Goal: Navigation & Orientation: Find specific page/section

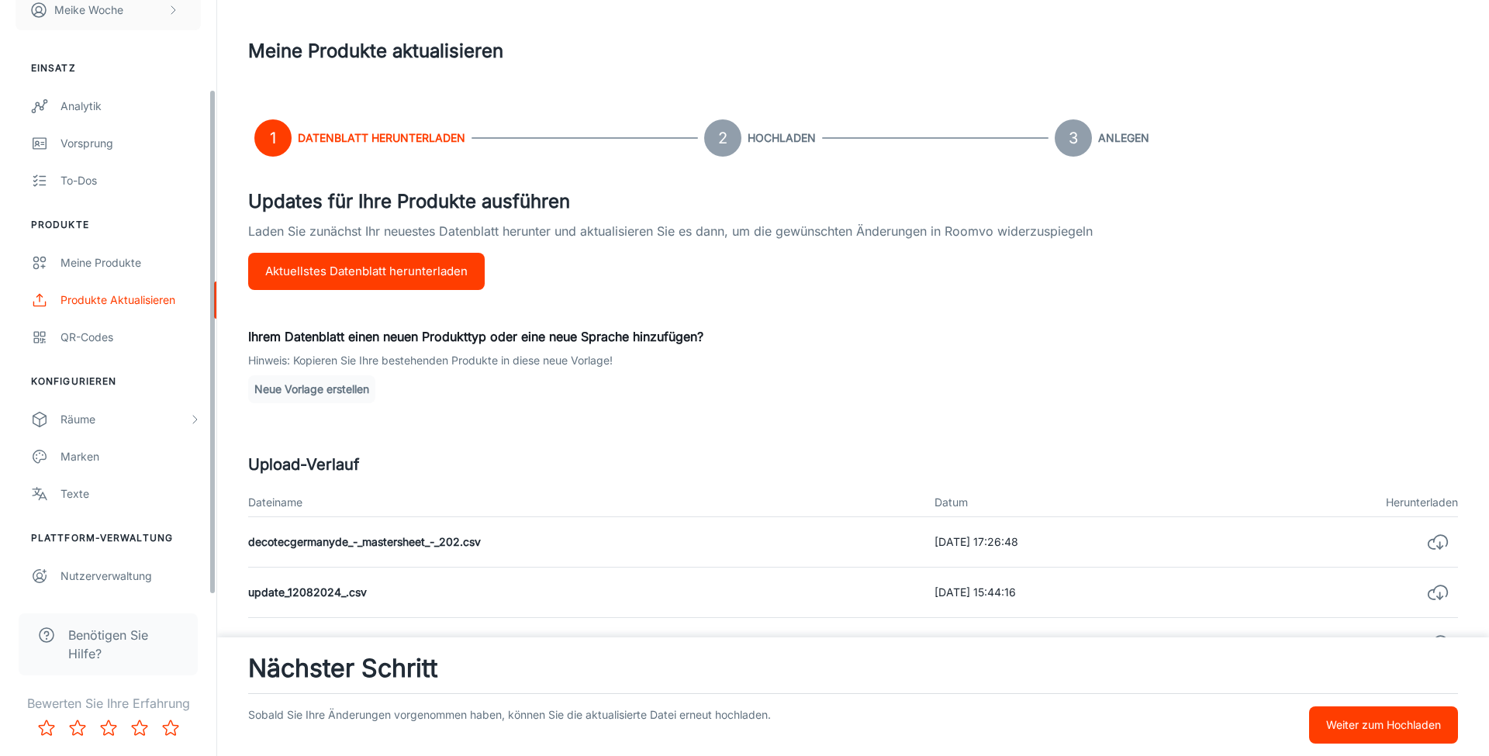
scroll to position [105, 0]
click at [142, 585] on link "Nutzerverwaltung" at bounding box center [108, 576] width 216 height 37
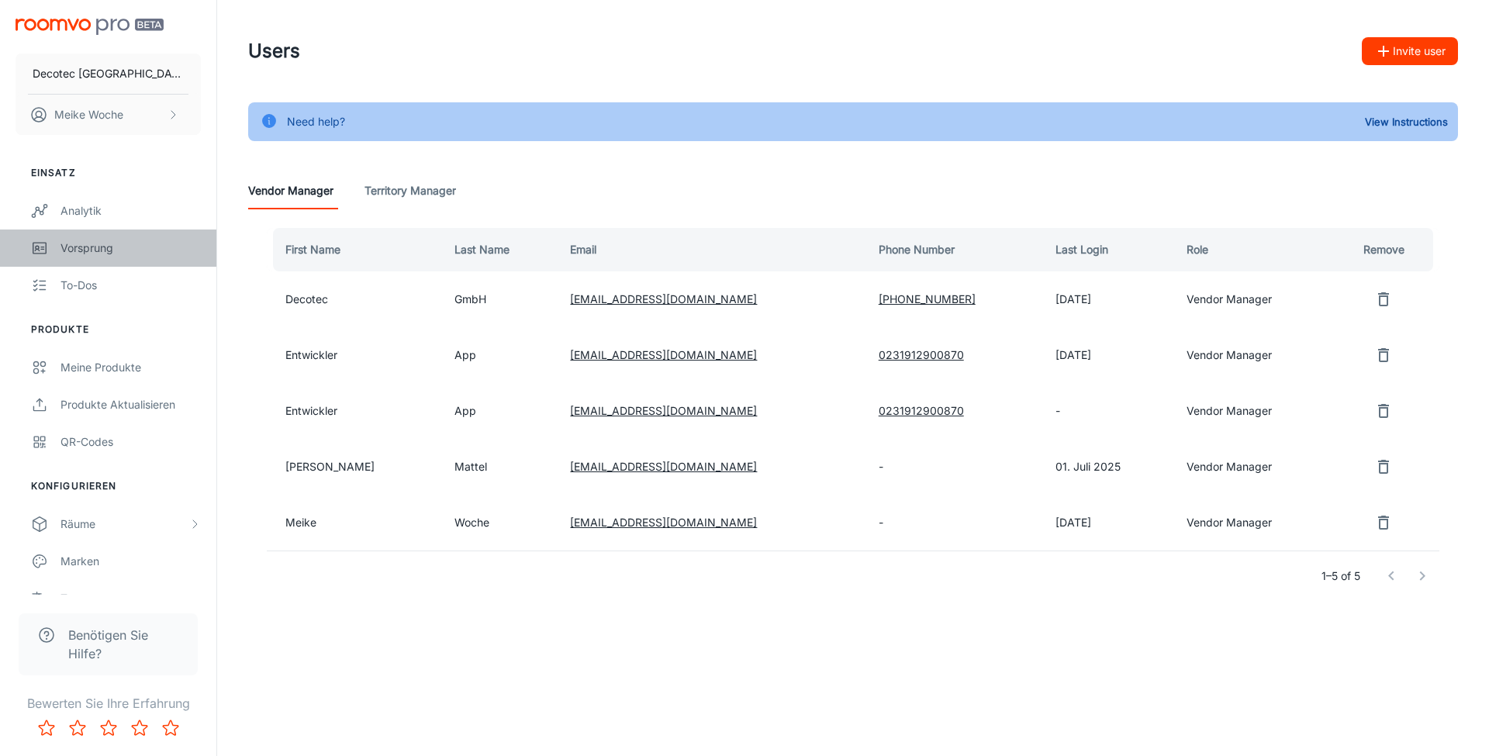
click at [114, 243] on div "Vorsprung" at bounding box center [130, 248] width 140 height 17
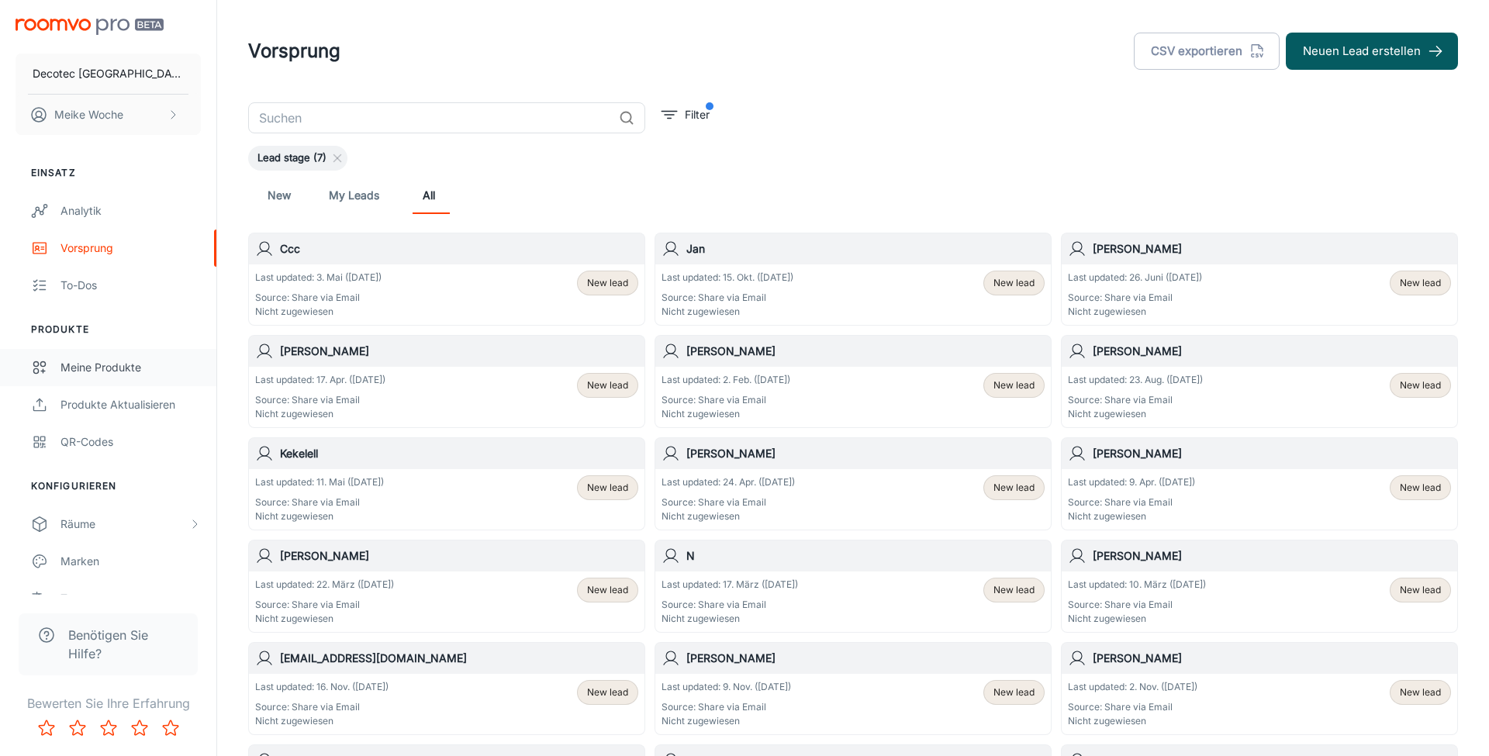
click at [127, 382] on link "Meine Produkte" at bounding box center [108, 367] width 216 height 37
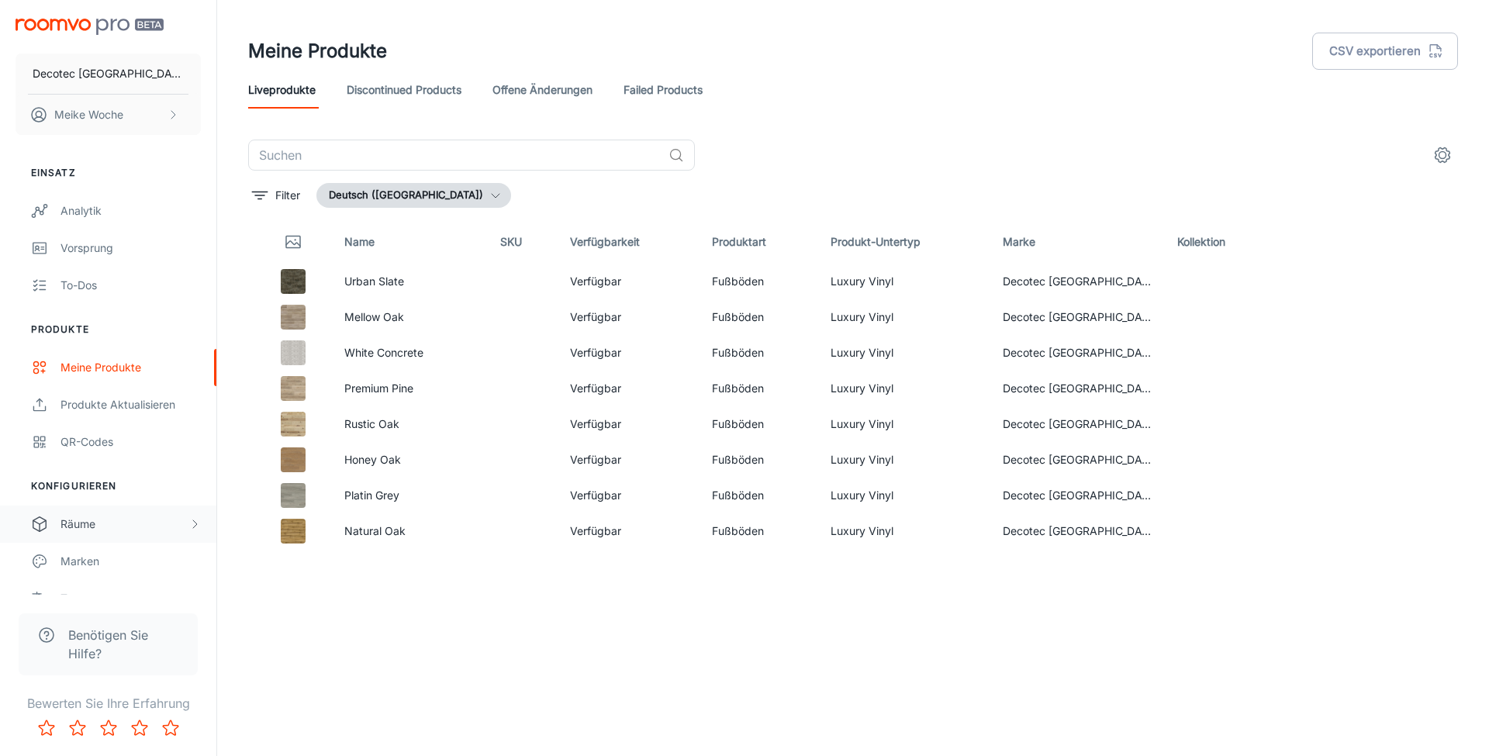
click at [128, 536] on div "Räume" at bounding box center [108, 524] width 216 height 37
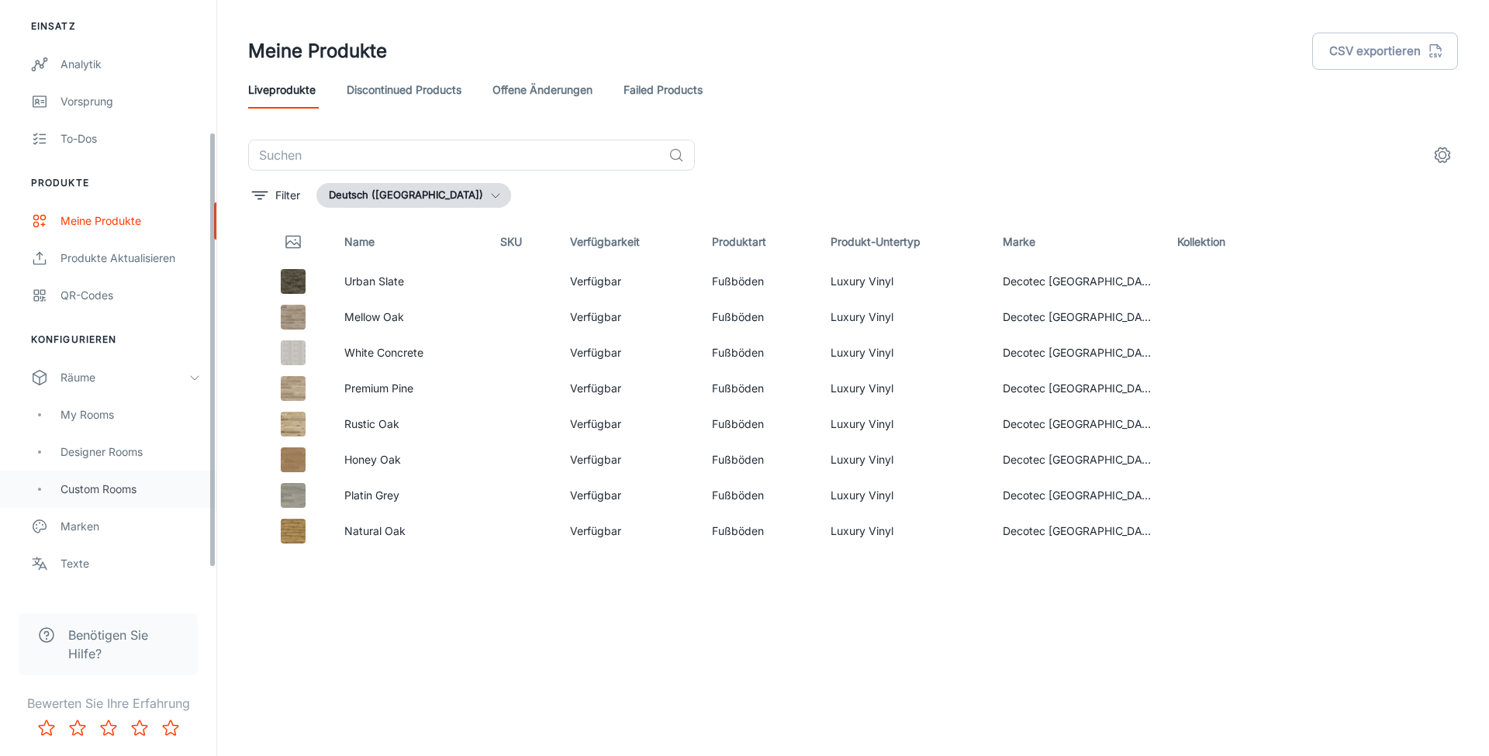
scroll to position [216, 0]
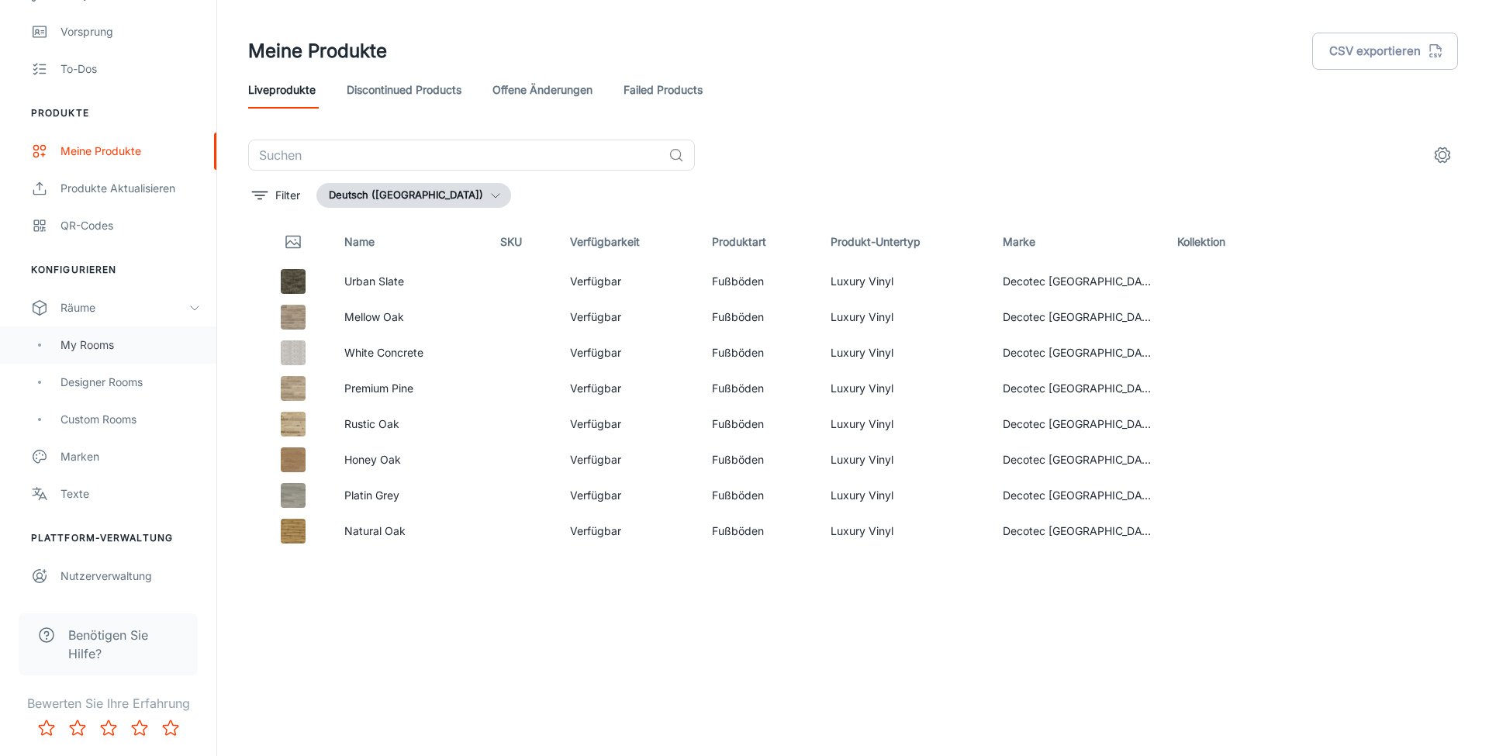
click at [113, 352] on div "My Rooms" at bounding box center [130, 345] width 140 height 17
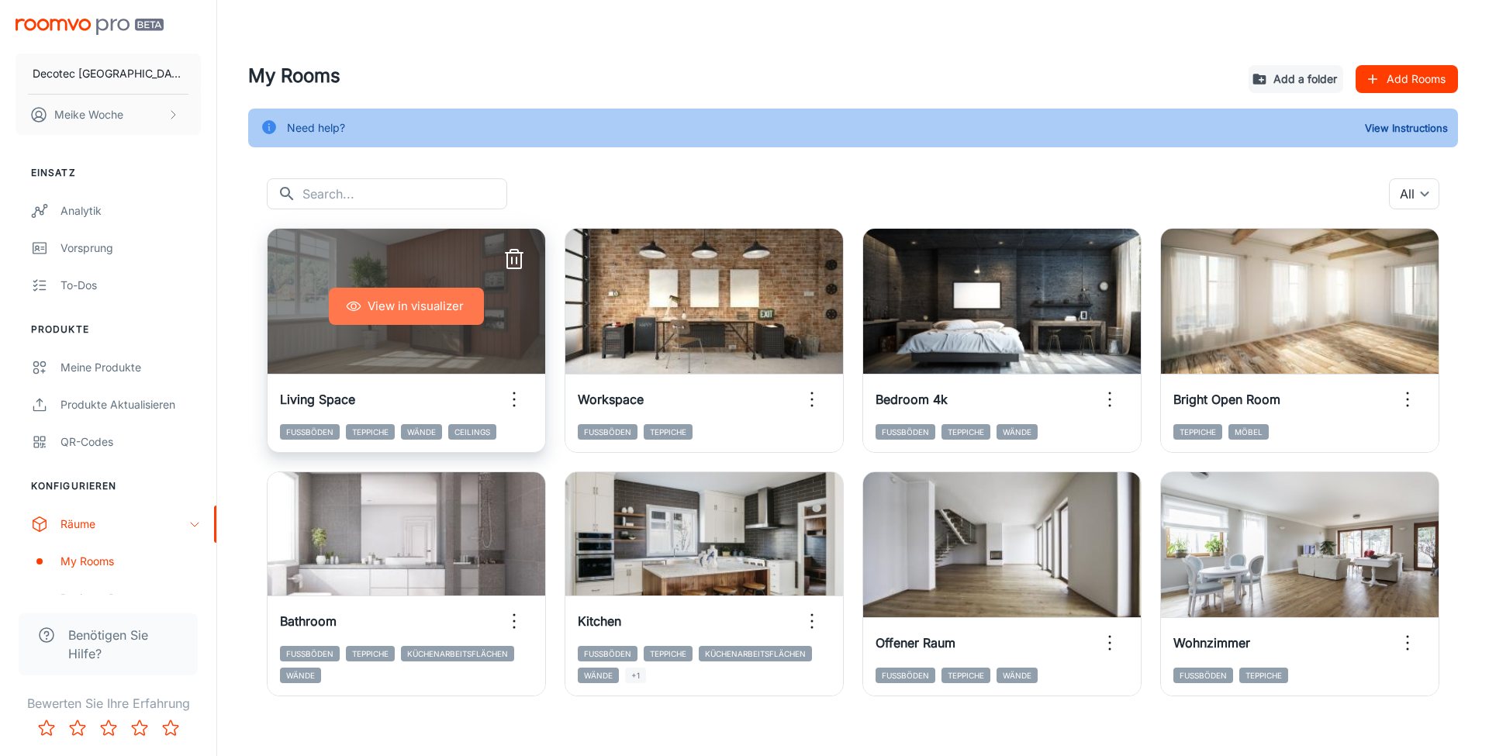
click at [368, 311] on button "View in visualizer" at bounding box center [406, 306] width 155 height 37
